Goal: Entertainment & Leisure: Consume media (video, audio)

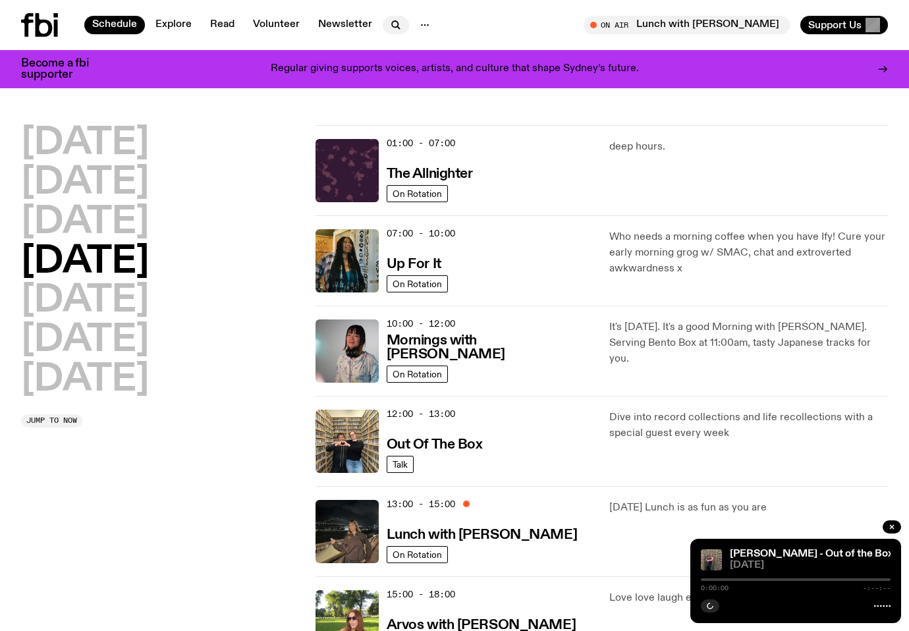
click at [383, 28] on button "button" at bounding box center [396, 25] width 26 height 18
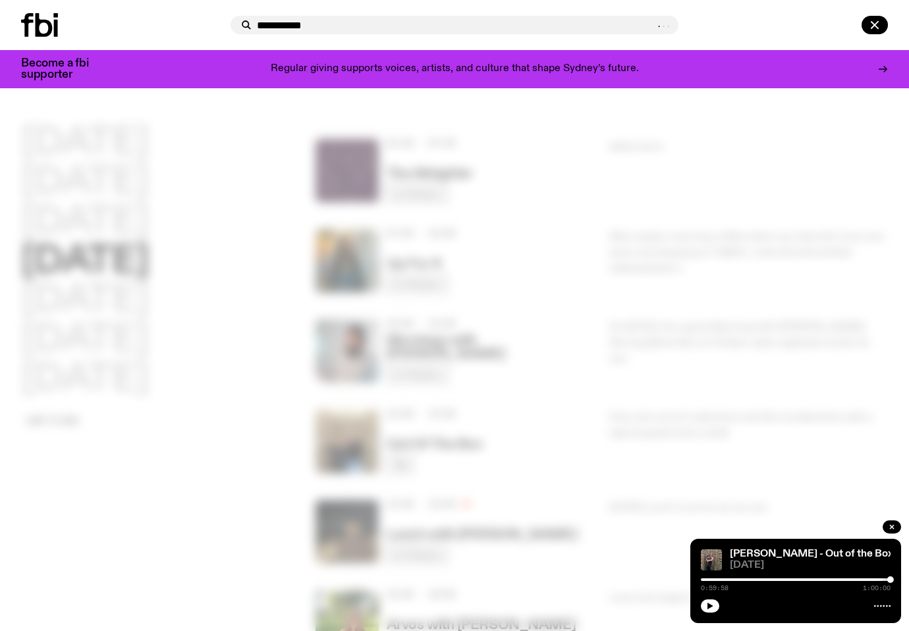
type input "**********"
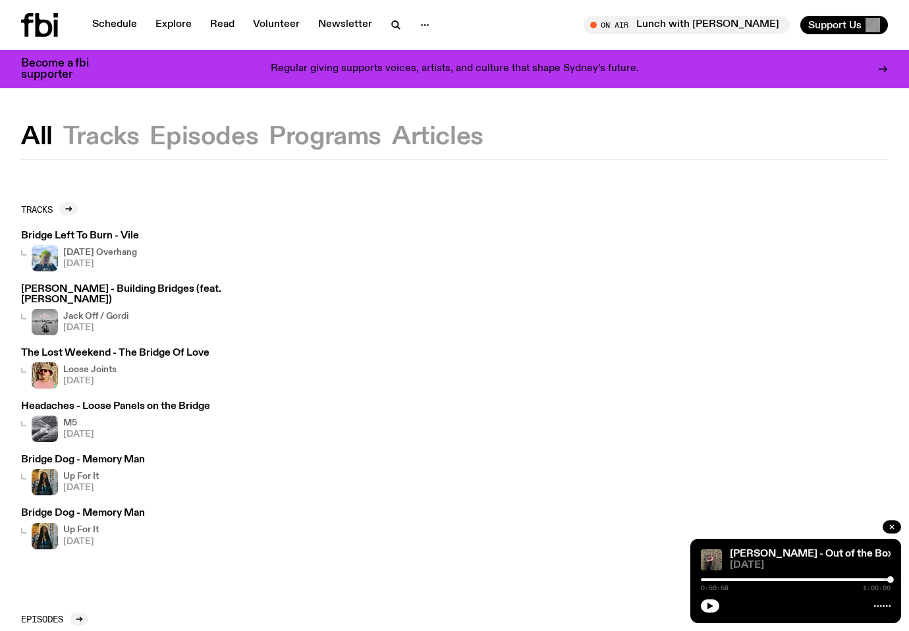
click at [269, 128] on button "Episodes" at bounding box center [325, 137] width 113 height 24
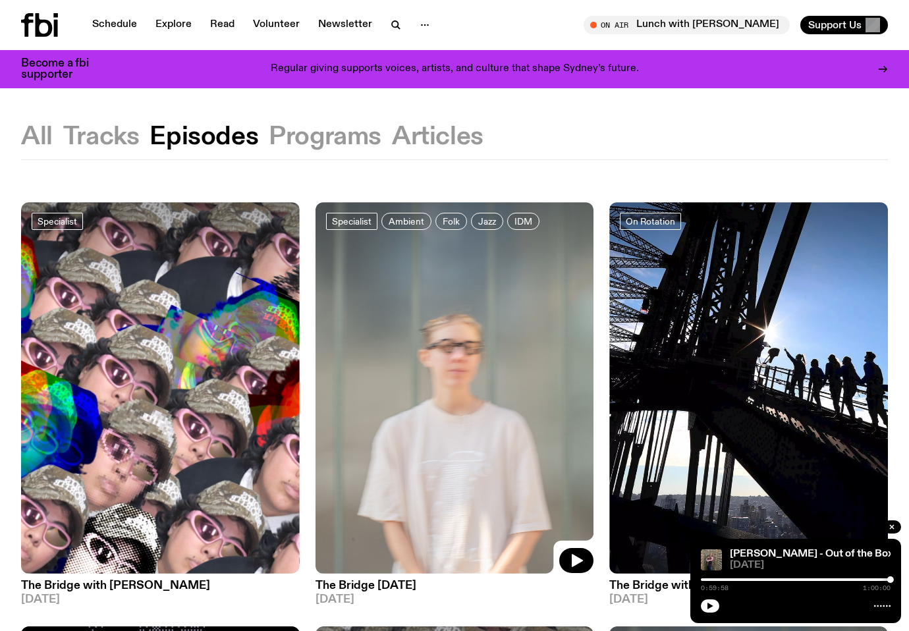
click at [470, 313] on img at bounding box center [454, 387] width 279 height 371
